Goal: Task Accomplishment & Management: Complete application form

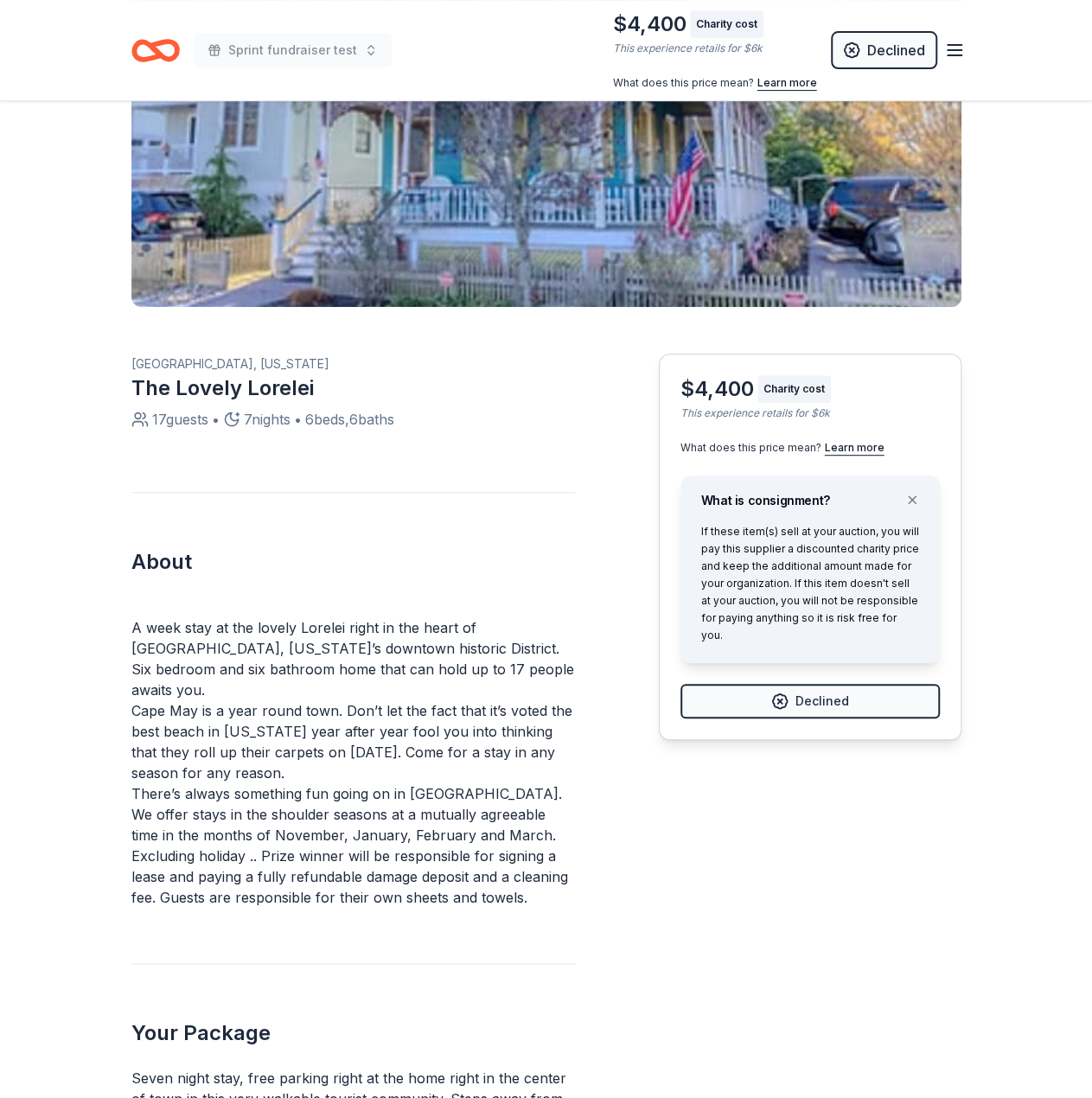
scroll to position [346, 0]
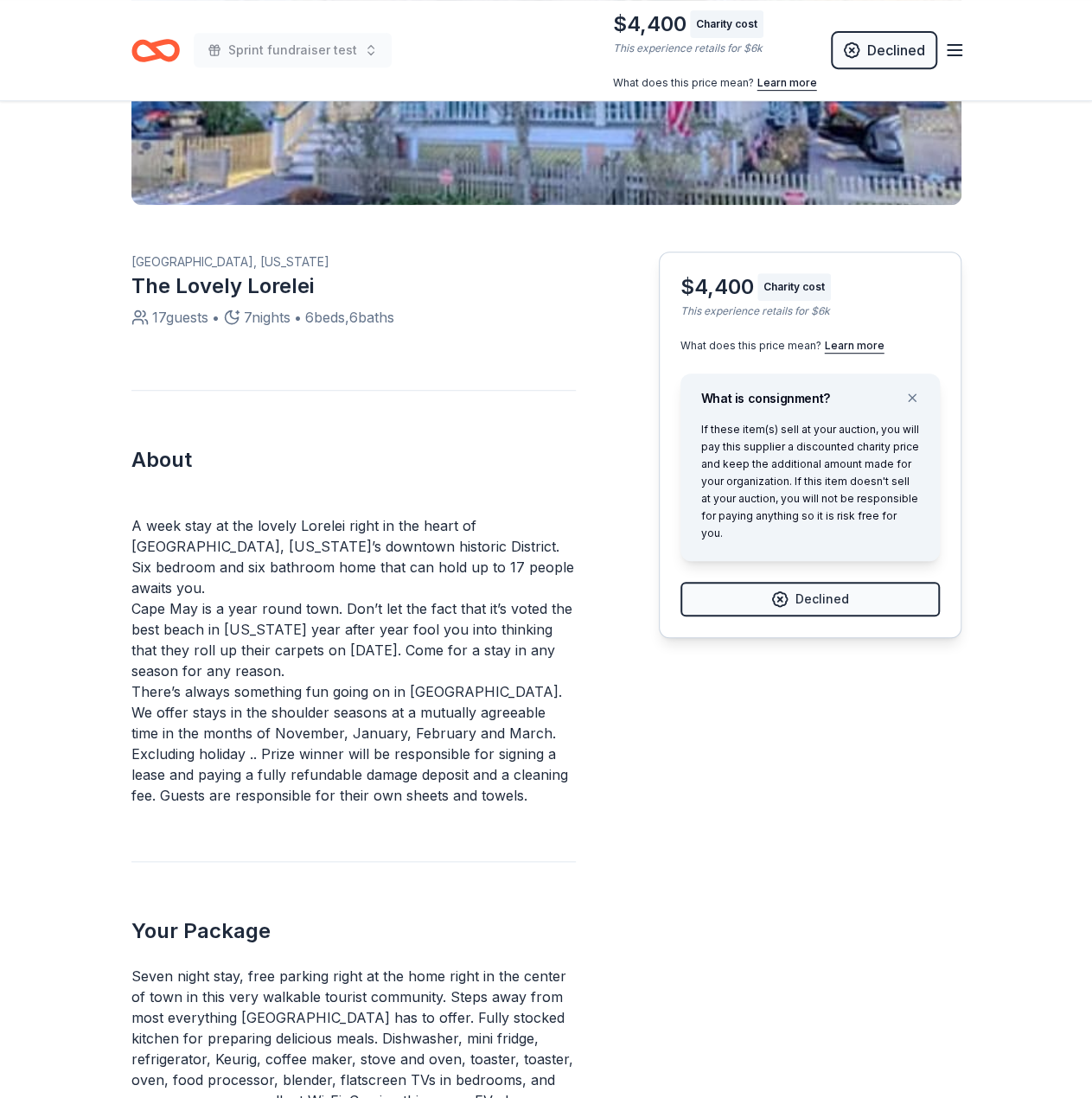
click at [741, 599] on div "$4,400 Charity cost This experience retails for $6k What does this price mean? …" at bounding box center [810, 445] width 303 height 386
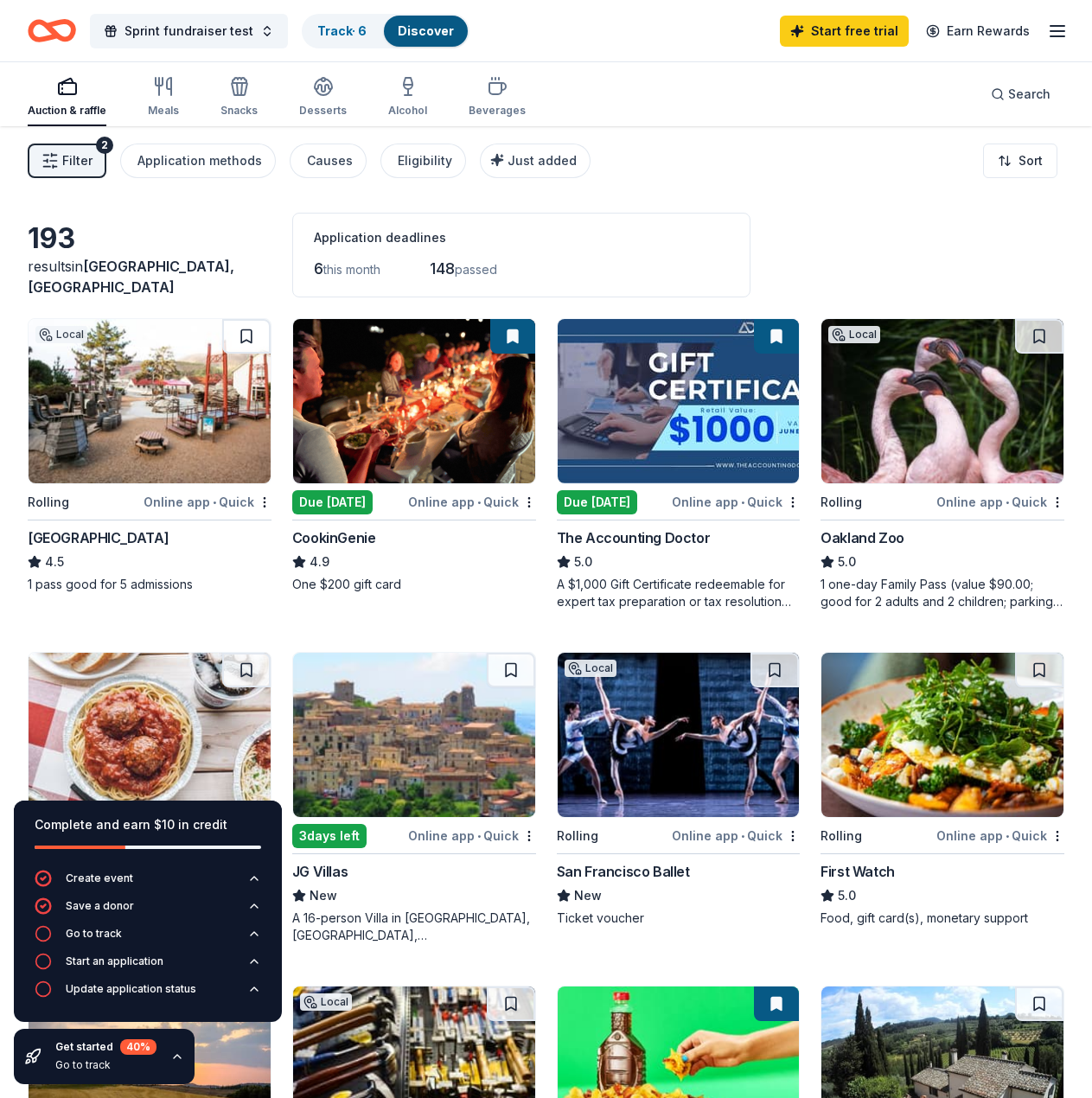
click at [235, 37] on span "Sprint fundraiser test" at bounding box center [189, 30] width 129 height 21
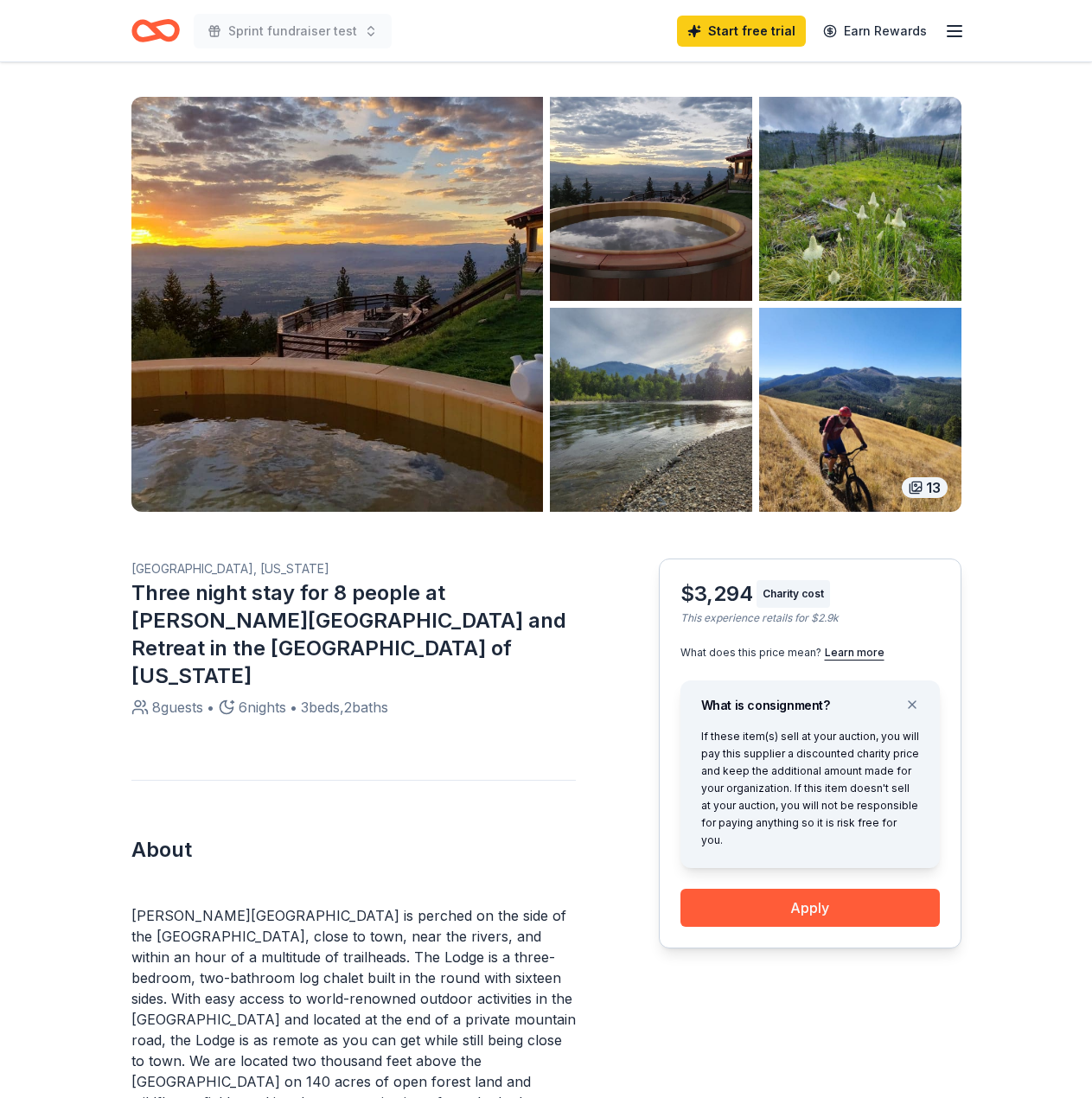
scroll to position [432, 0]
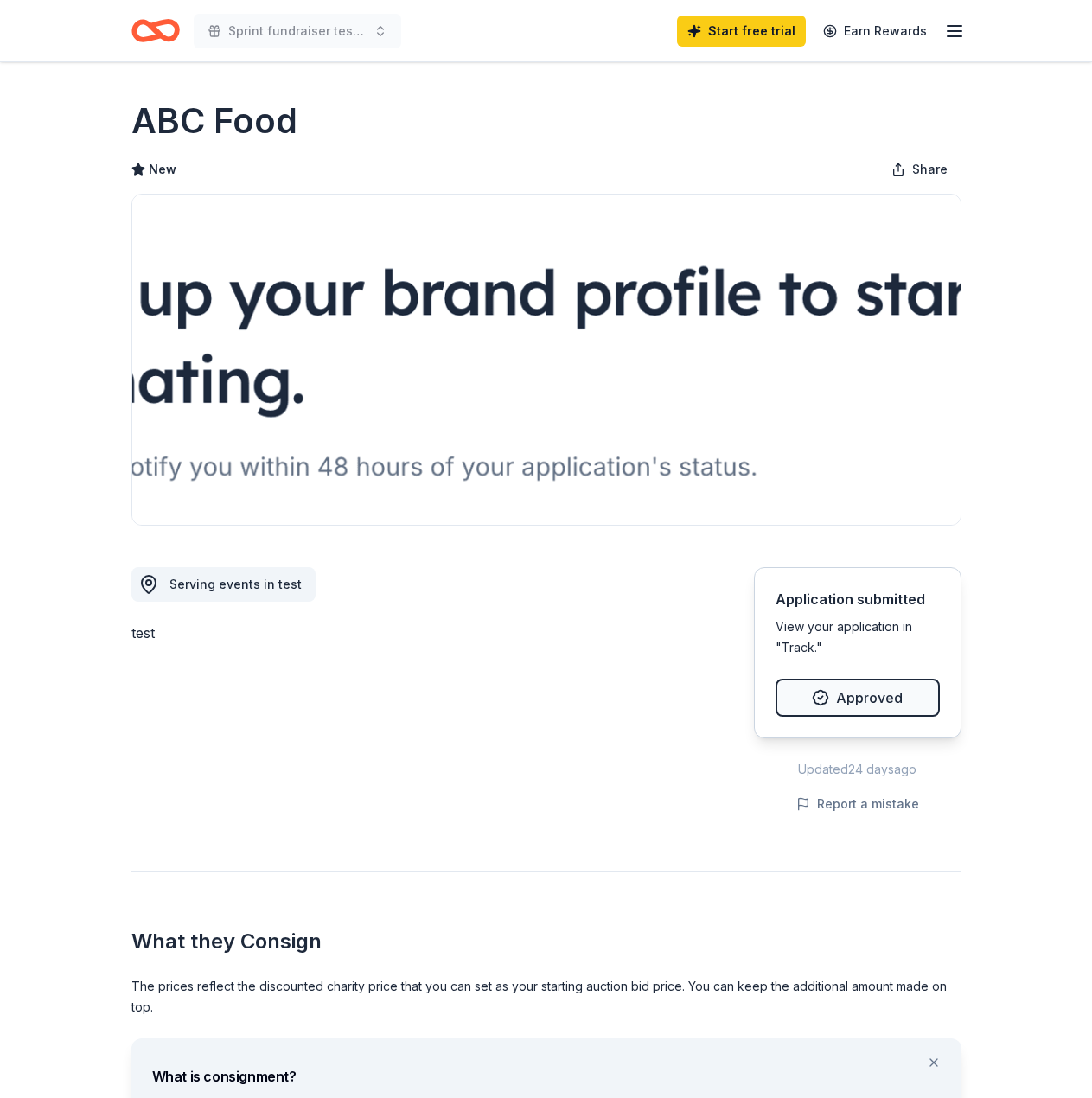
scroll to position [899, 0]
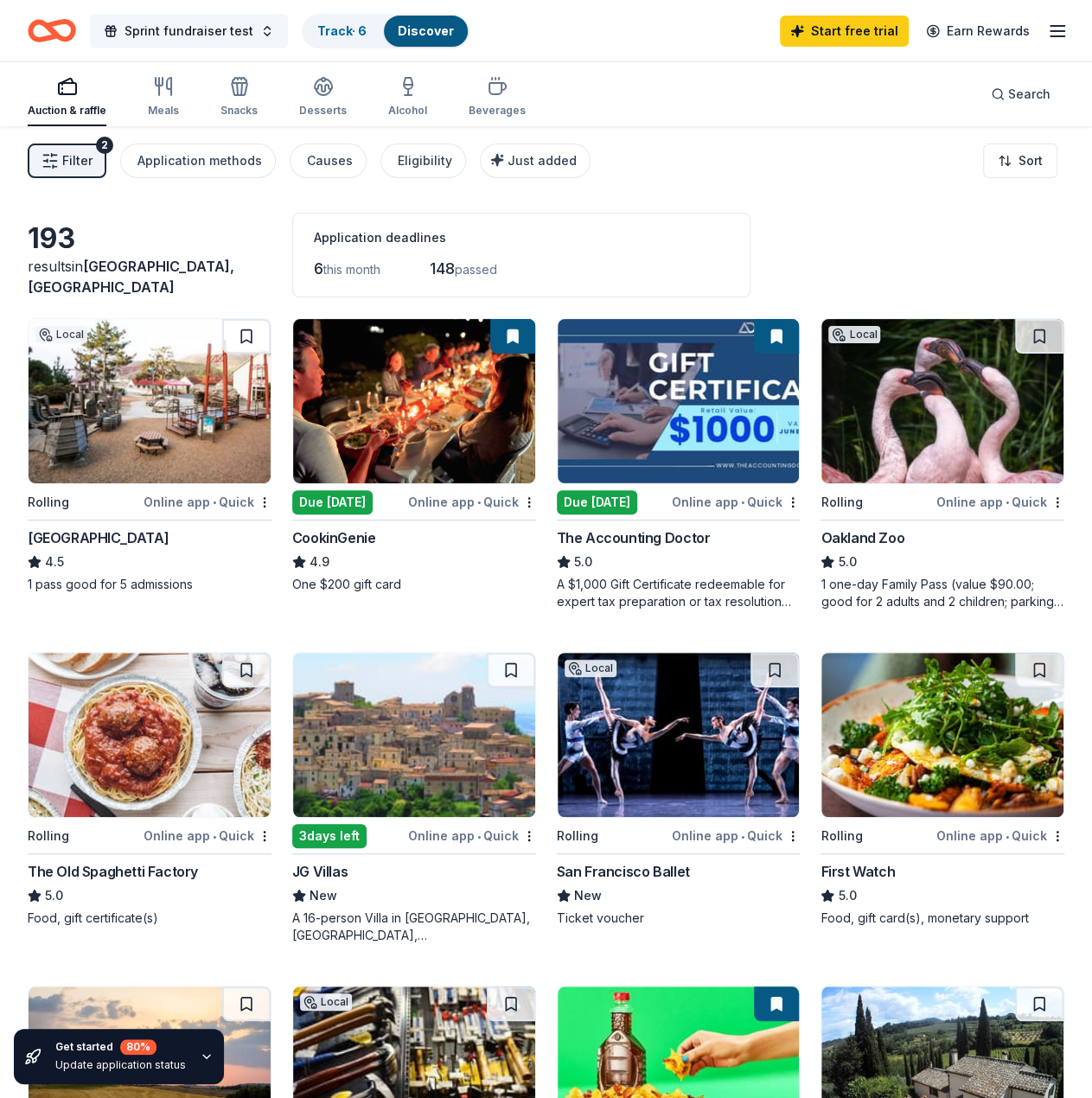
click at [220, 13] on button "Sprint fundraiser test" at bounding box center [188, 30] width 198 height 35
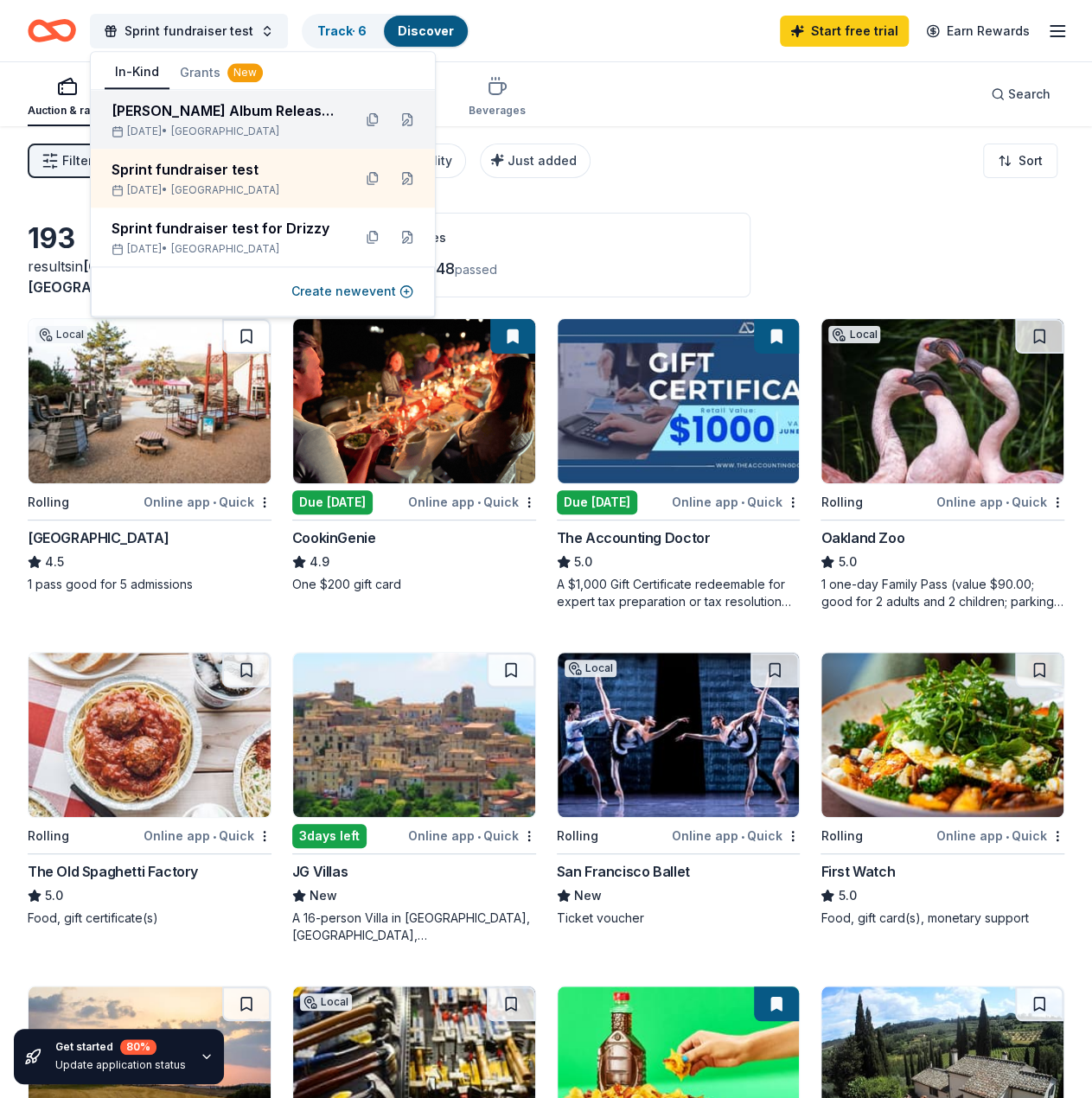
click at [233, 120] on div "Drake Album Release Party" at bounding box center [224, 110] width 227 height 21
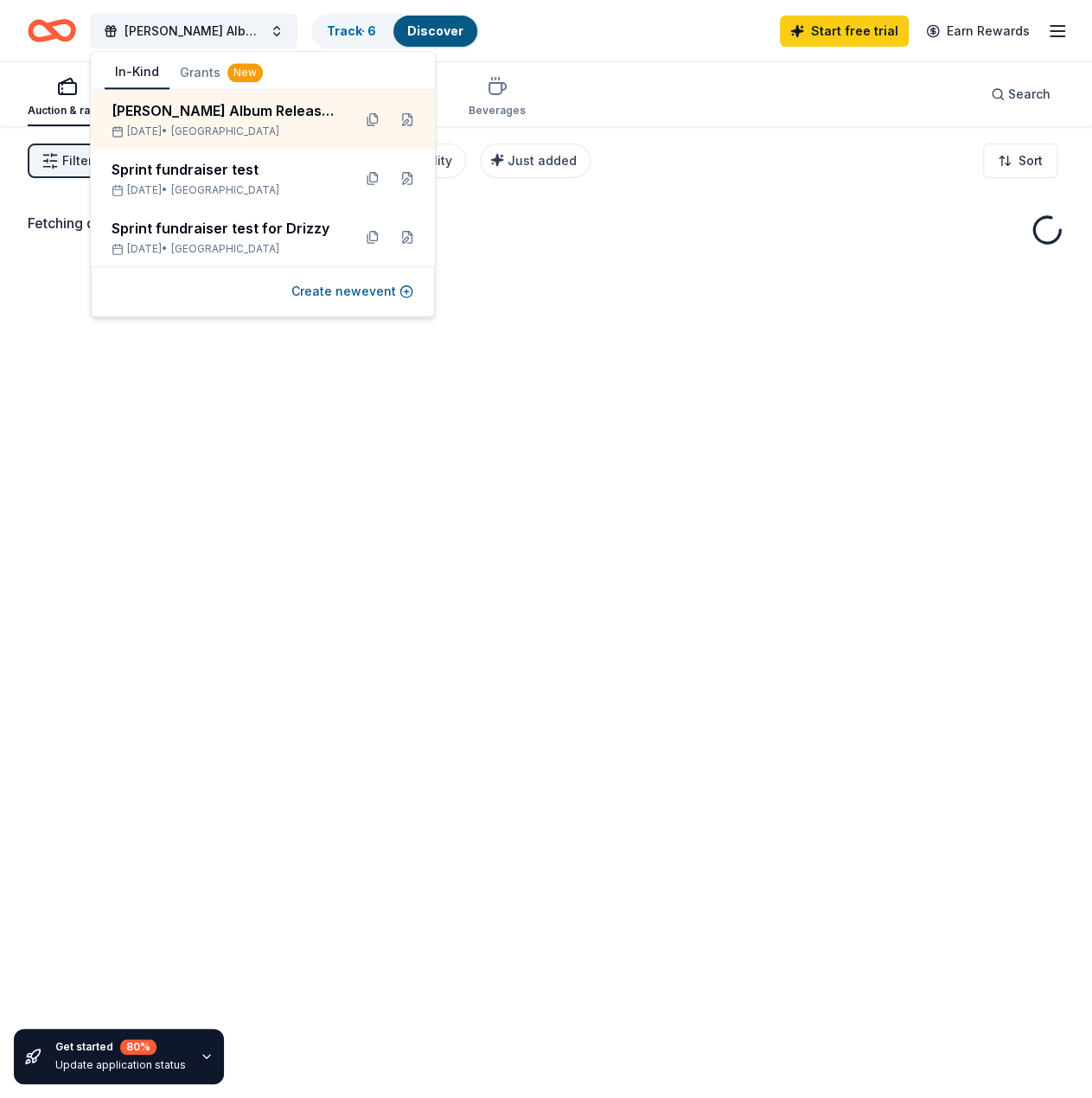
click at [676, 73] on div "Auction & raffle Meals Snacks Desserts Alcohol Beverages Search" at bounding box center [546, 93] width 1036 height 64
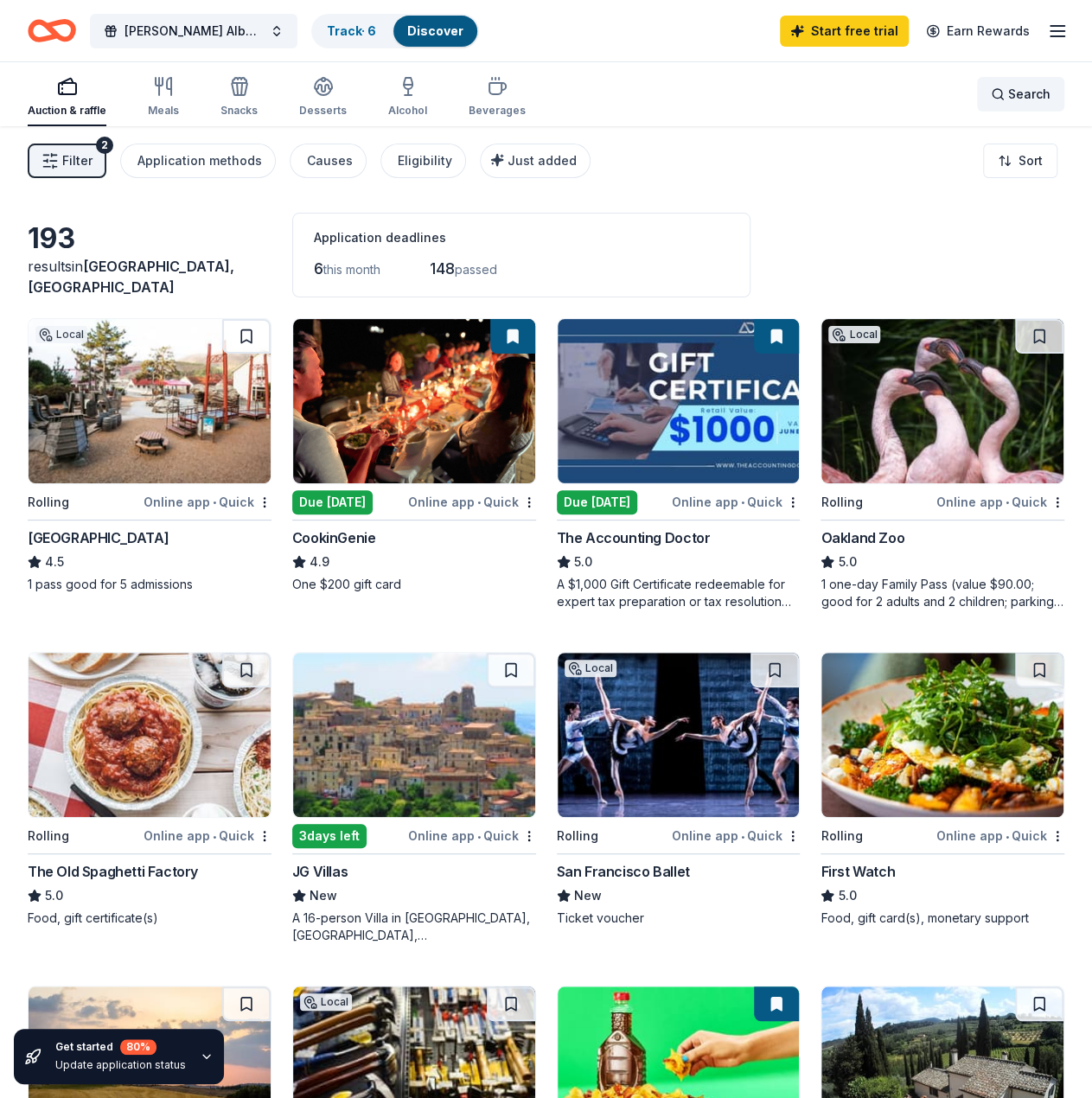
click at [1005, 91] on div "Search" at bounding box center [1020, 94] width 60 height 21
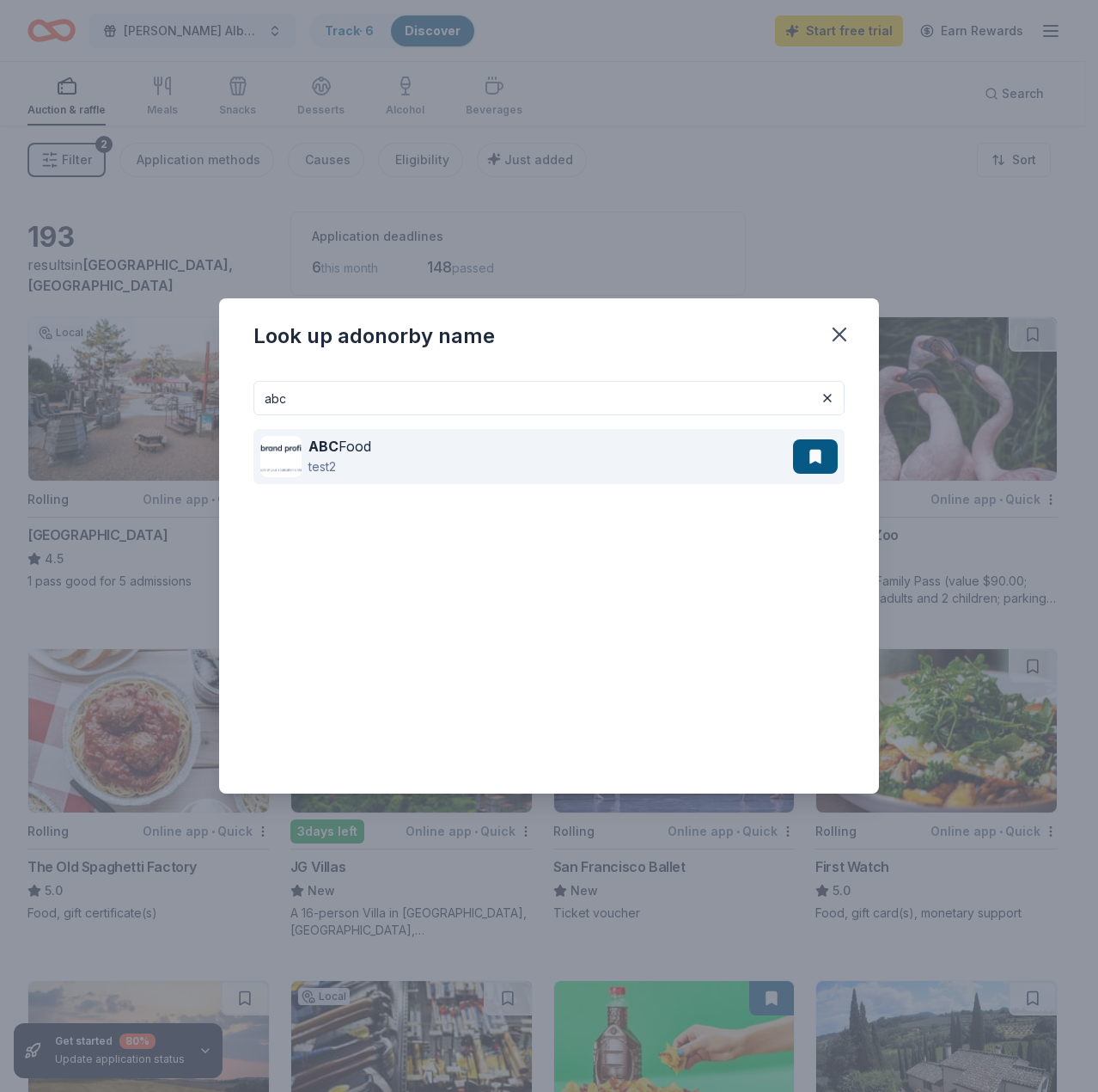
type input "abc"
click at [361, 444] on div "ABC Food" at bounding box center [340, 446] width 62 height 21
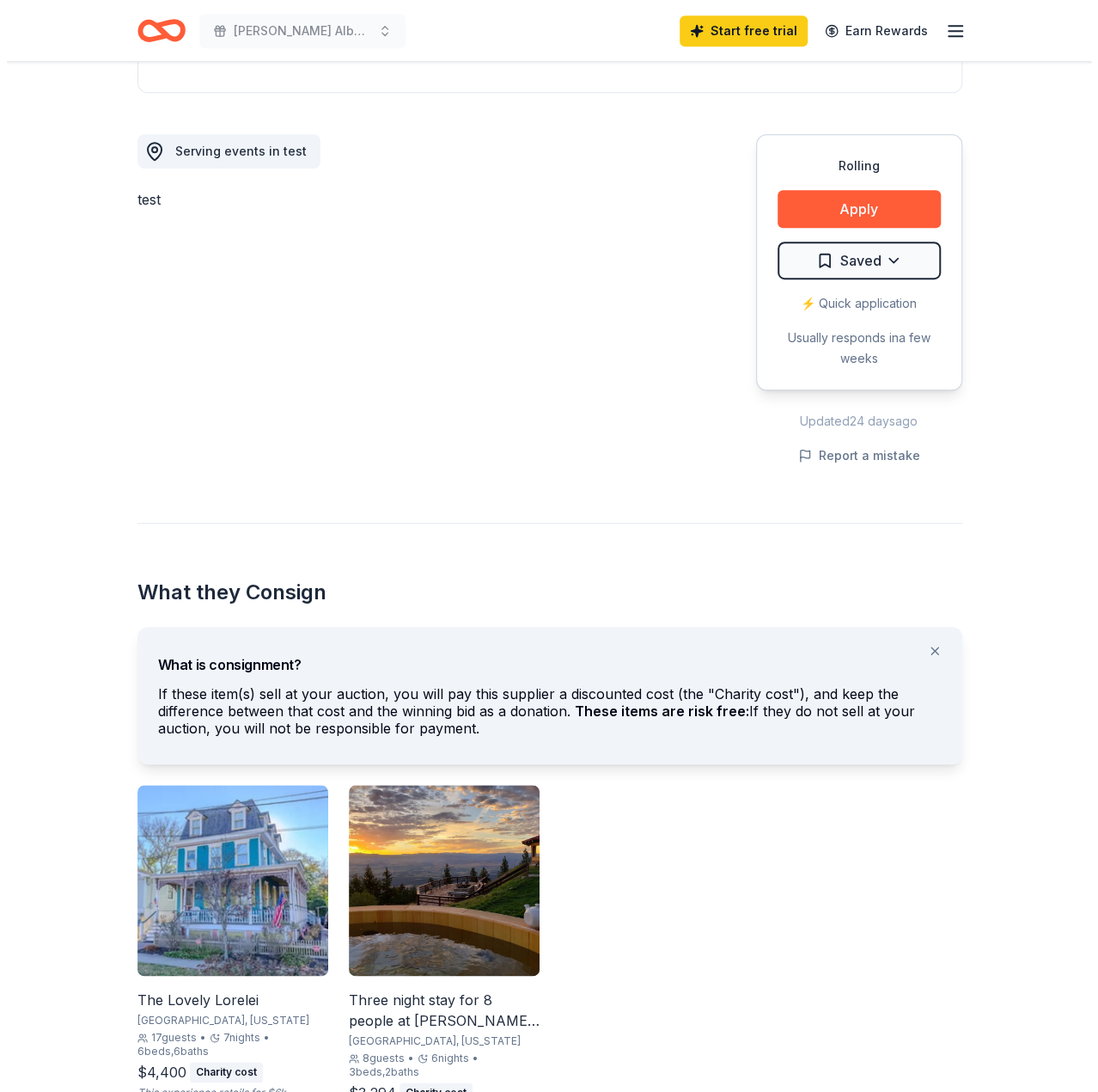
scroll to position [516, 0]
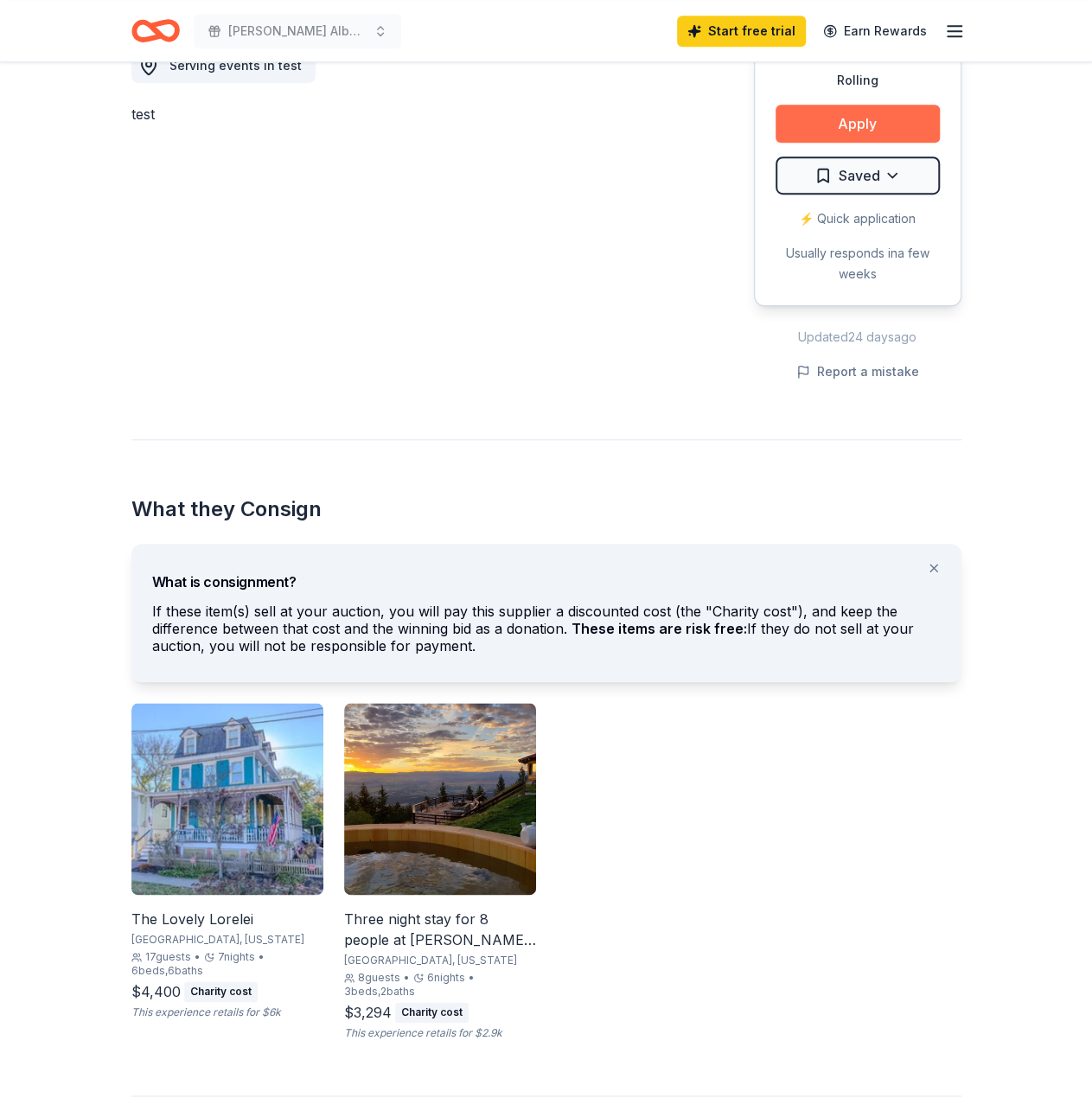
click at [893, 124] on button "Apply" at bounding box center [857, 124] width 164 height 38
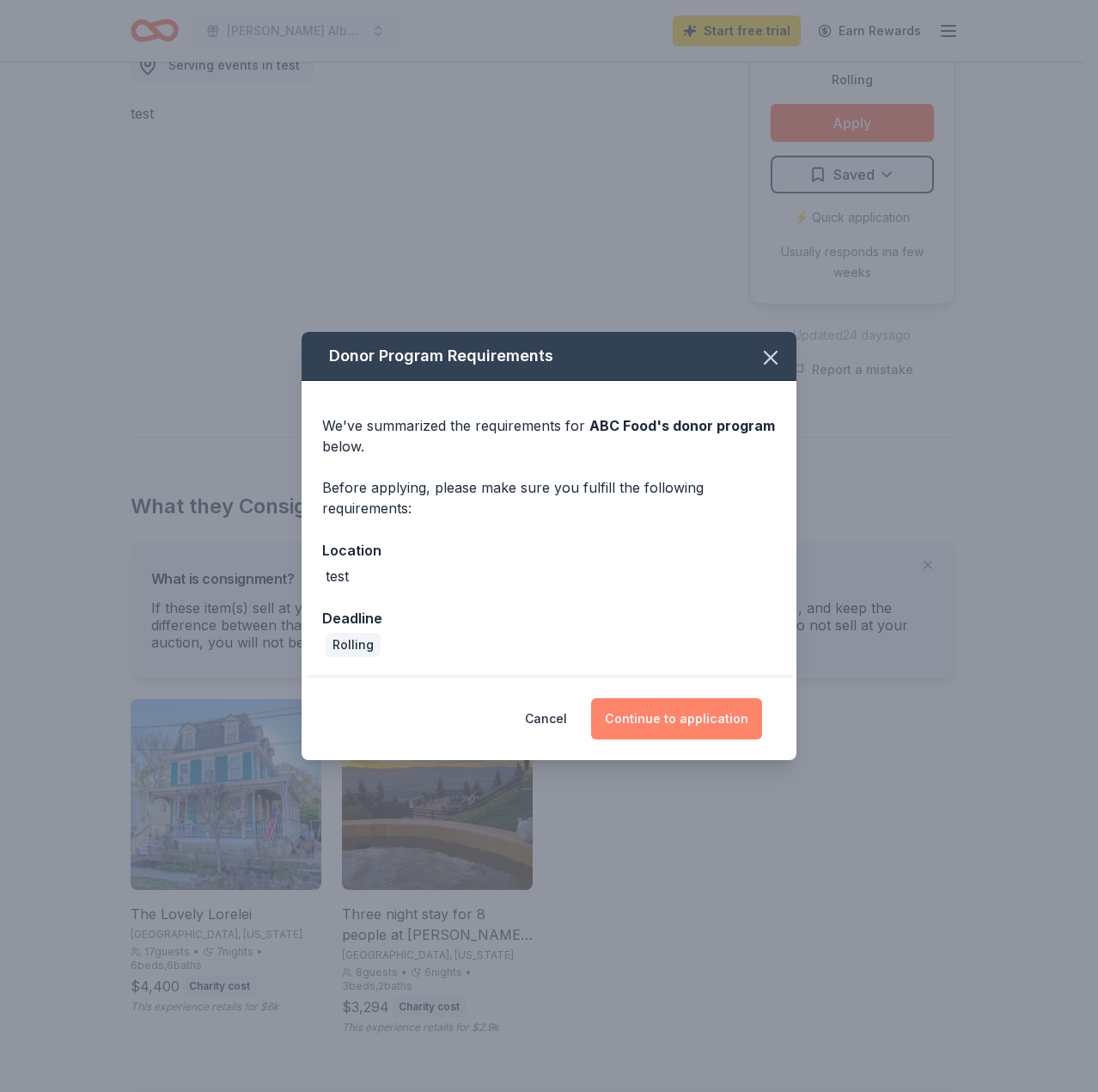
click at [694, 725] on button "Continue to application" at bounding box center [676, 718] width 171 height 41
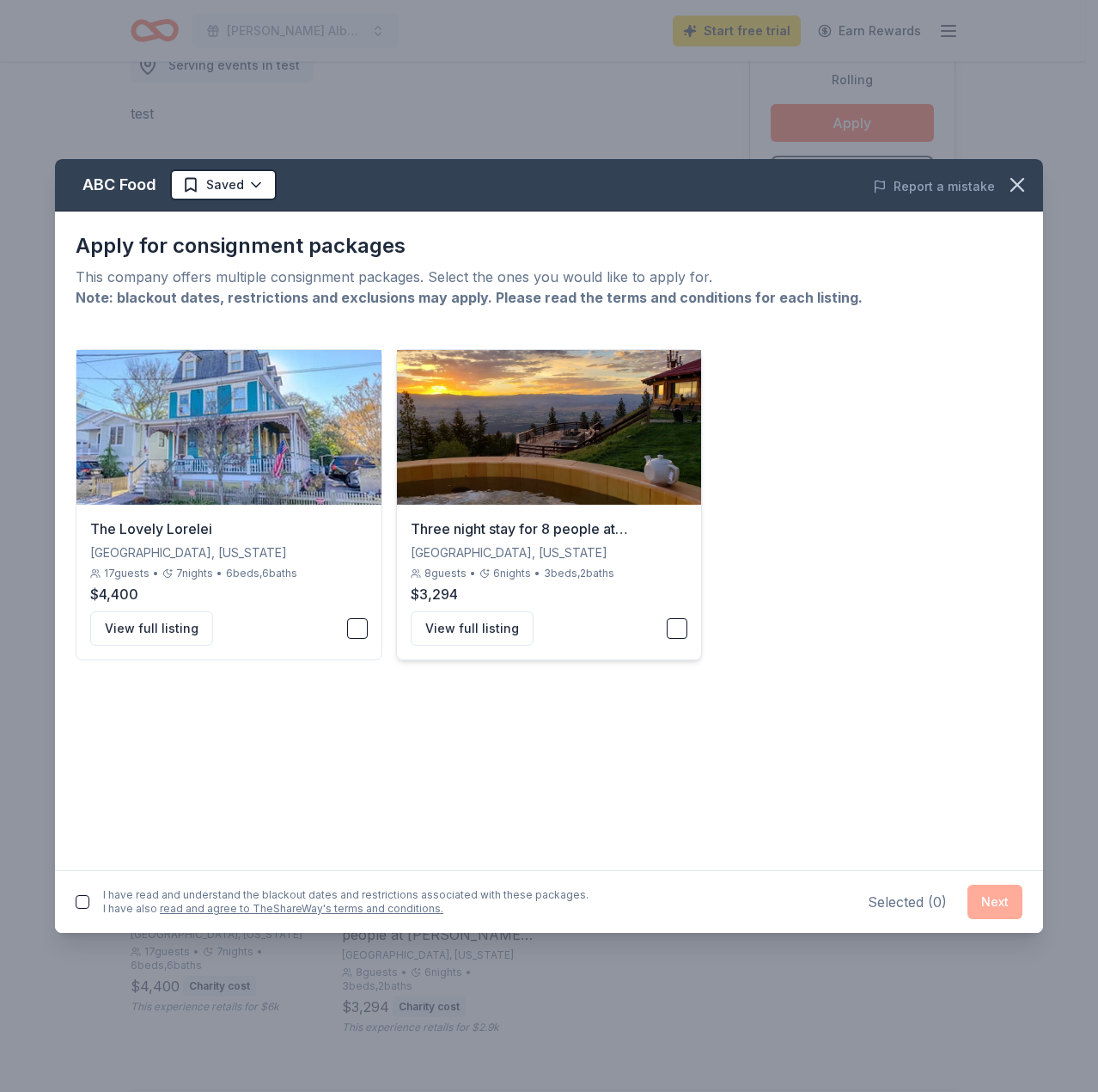
click at [671, 624] on button "button" at bounding box center [676, 628] width 20 height 21
click at [1011, 904] on button "Next" at bounding box center [996, 901] width 55 height 35
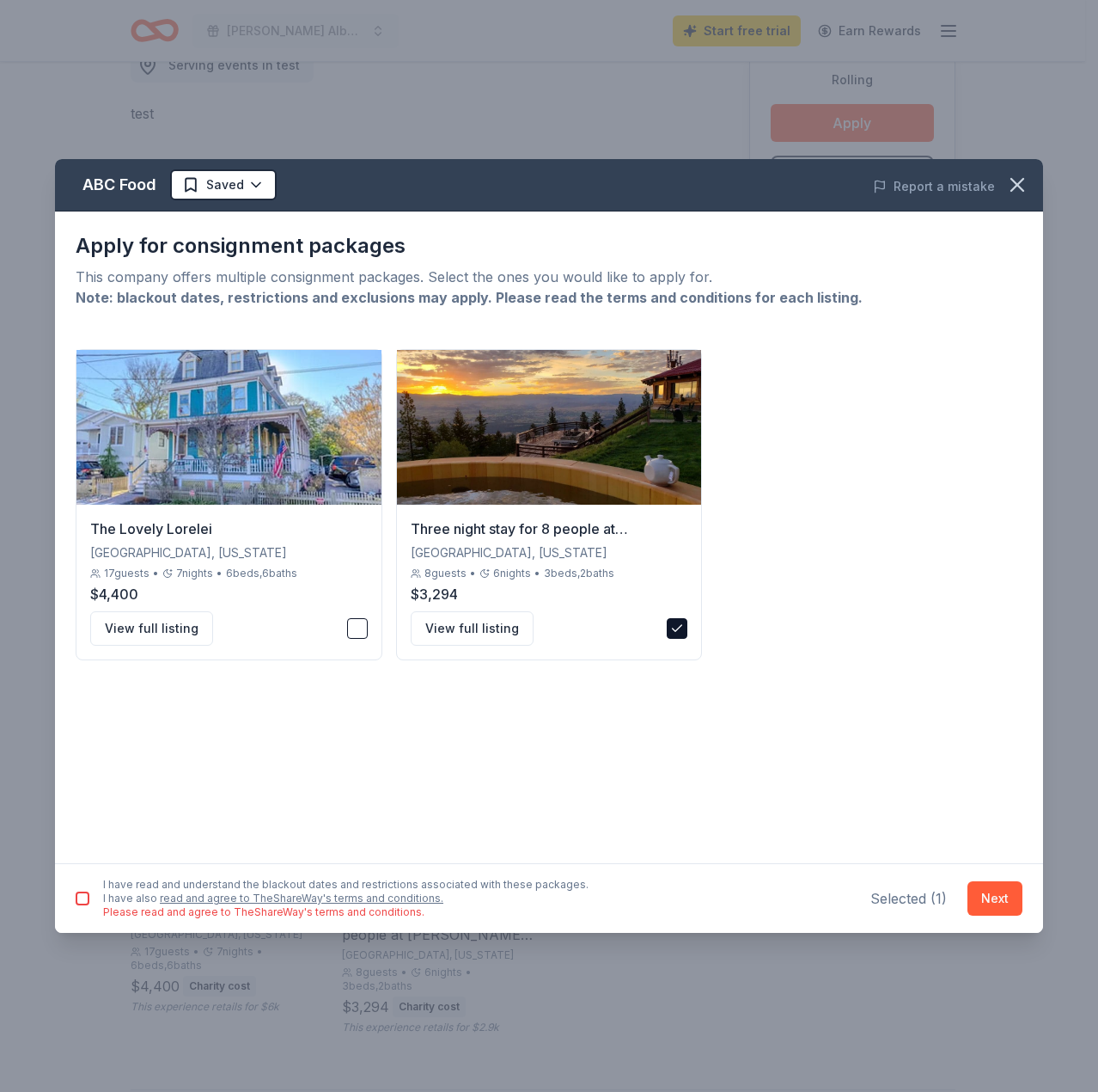
click at [403, 900] on link "read and agree to TheShareWay's terms and conditions." at bounding box center [301, 898] width 283 height 12
click at [479, 623] on button "View full listing" at bounding box center [472, 628] width 123 height 35
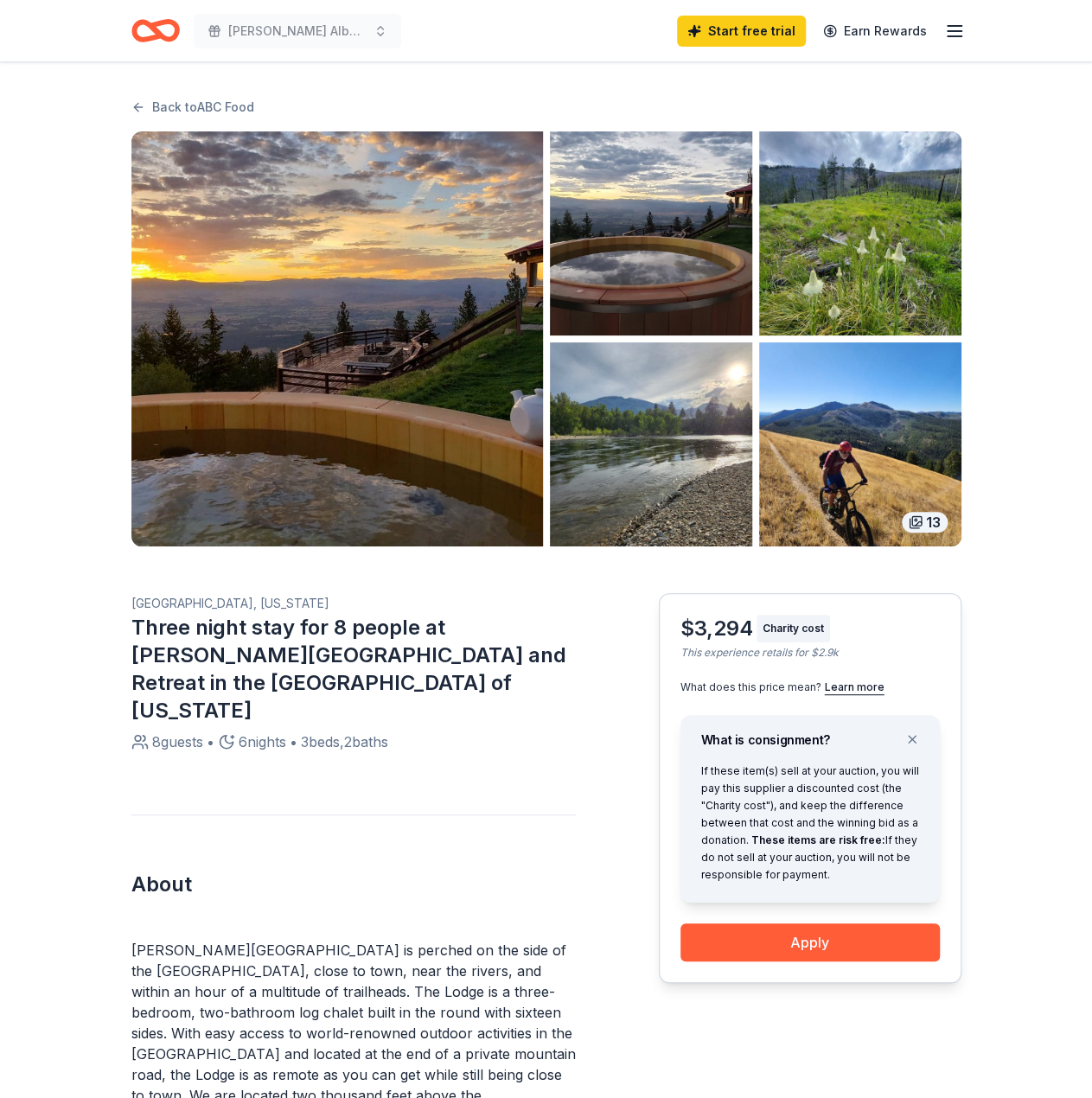
click at [499, 817] on div "About [PERSON_NAME][GEOGRAPHIC_DATA] is perched on the side of the [GEOGRAPHIC_…" at bounding box center [354, 1022] width 445 height 416
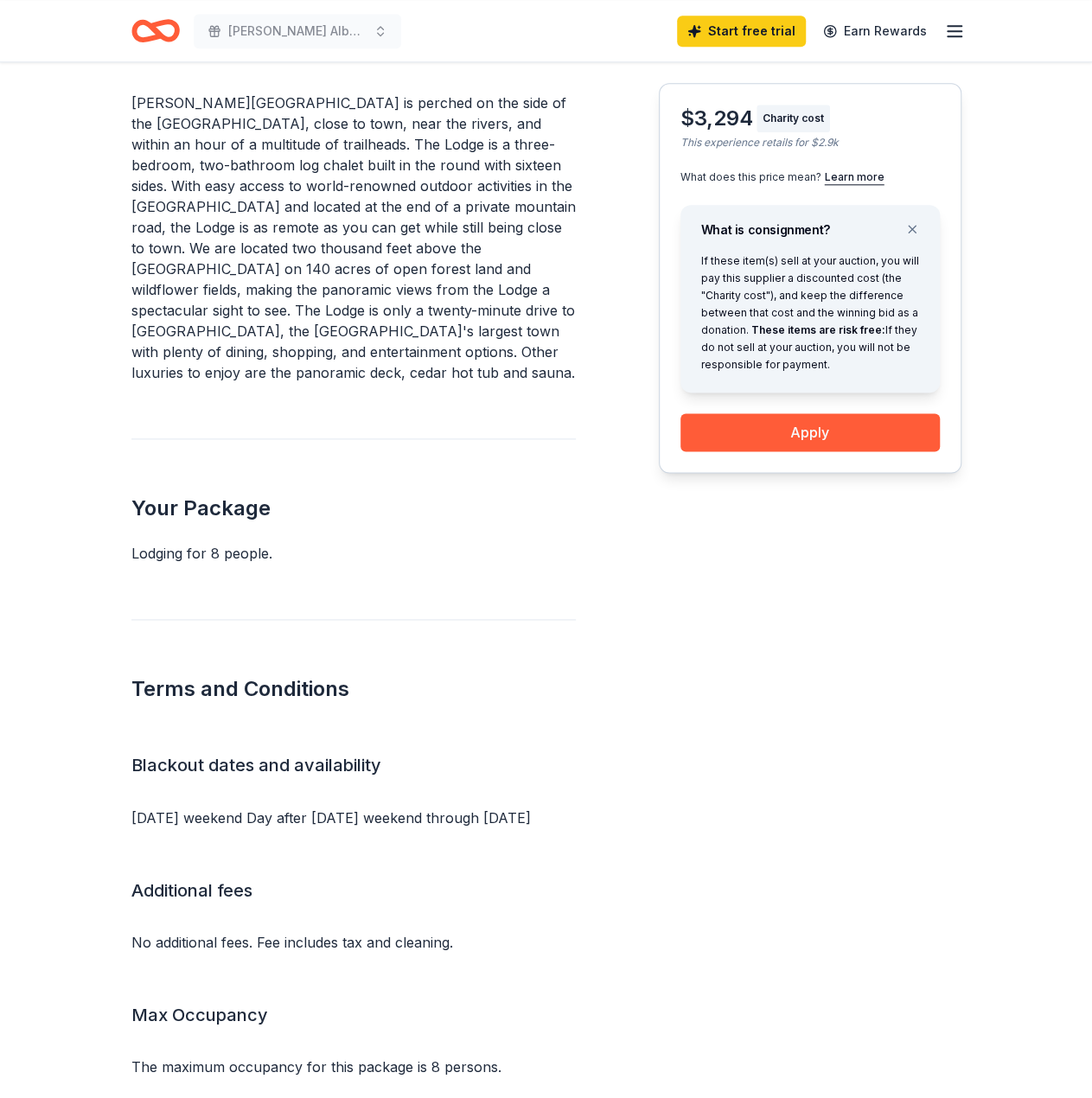
scroll to position [1124, 0]
